Goal: Ask a question

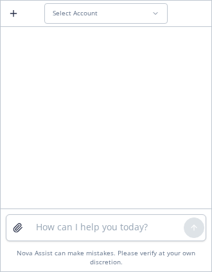
click at [90, 23] on button "Select Account" at bounding box center [105, 13] width 123 height 21
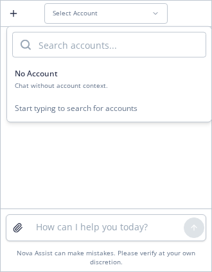
click at [89, 18] on button "Select Account" at bounding box center [105, 13] width 123 height 21
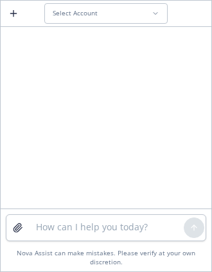
click at [79, 24] on div "Select Account" at bounding box center [106, 14] width 211 height 26
click at [89, 17] on button "Select Account" at bounding box center [105, 13] width 123 height 21
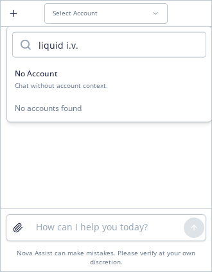
drag, startPoint x: 90, startPoint y: 42, endPoint x: 15, endPoint y: 48, distance: 75.4
click at [15, 48] on div "liquid i.v." at bounding box center [109, 45] width 194 height 26
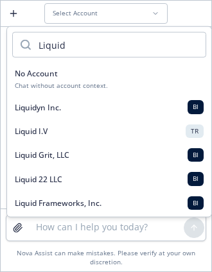
type input "Liquid"
click at [43, 128] on span "Liquid I.V" at bounding box center [31, 131] width 33 height 11
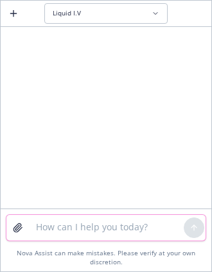
click at [58, 229] on textarea at bounding box center [105, 228] width 155 height 26
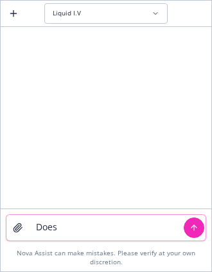
click at [118, 231] on textarea "Does" at bounding box center [105, 228] width 155 height 26
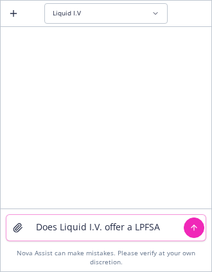
type textarea "Does Liquid I.V. offer a LPFSA?"
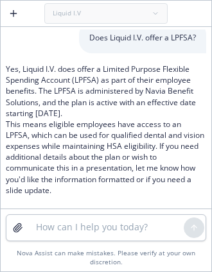
scroll to position [13, 0]
